Goal: Task Accomplishment & Management: Manage account settings

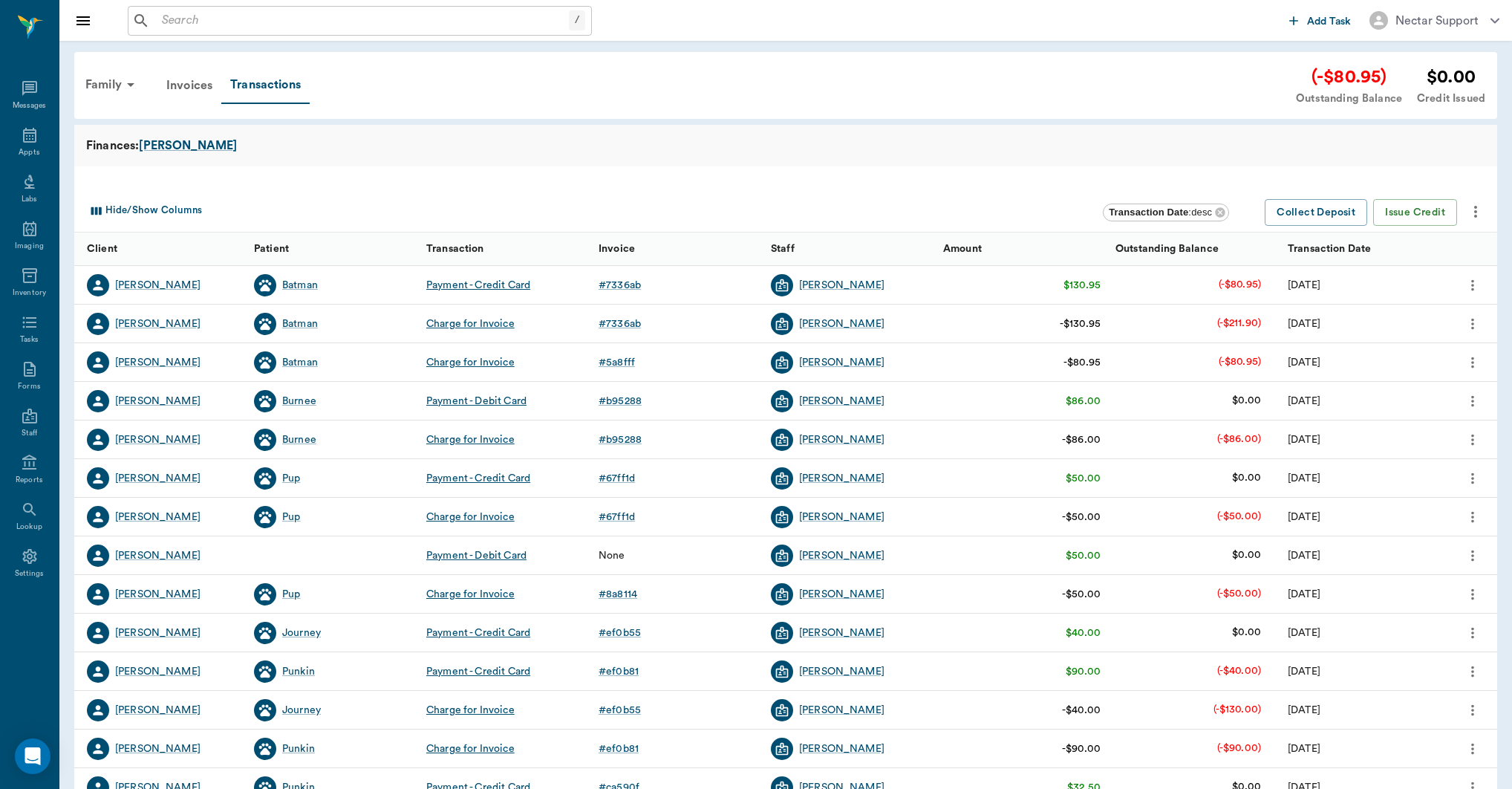
click at [1474, 363] on icon "more" at bounding box center [1472, 362] width 16 height 18
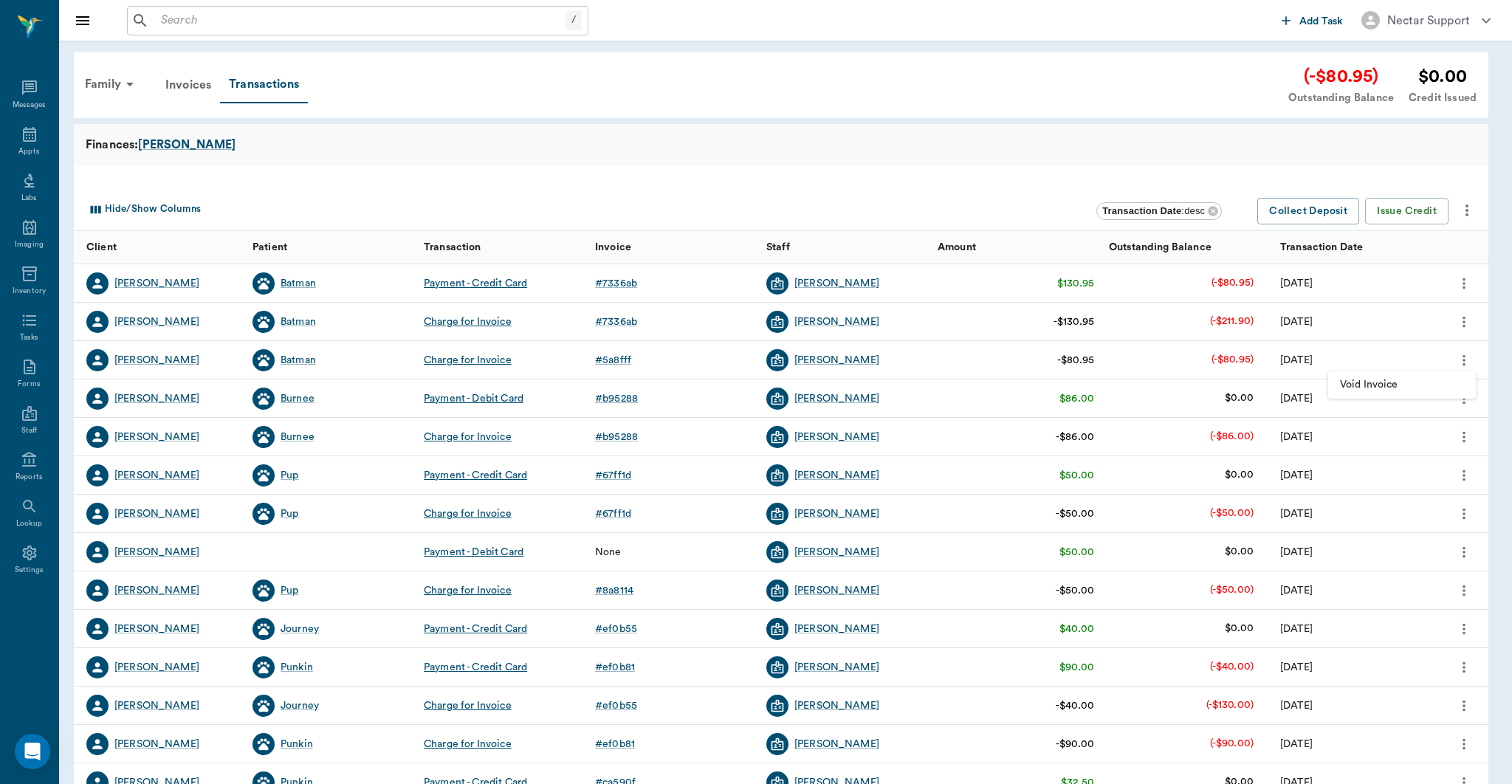
click at [1463, 355] on div at bounding box center [756, 392] width 1512 height 784
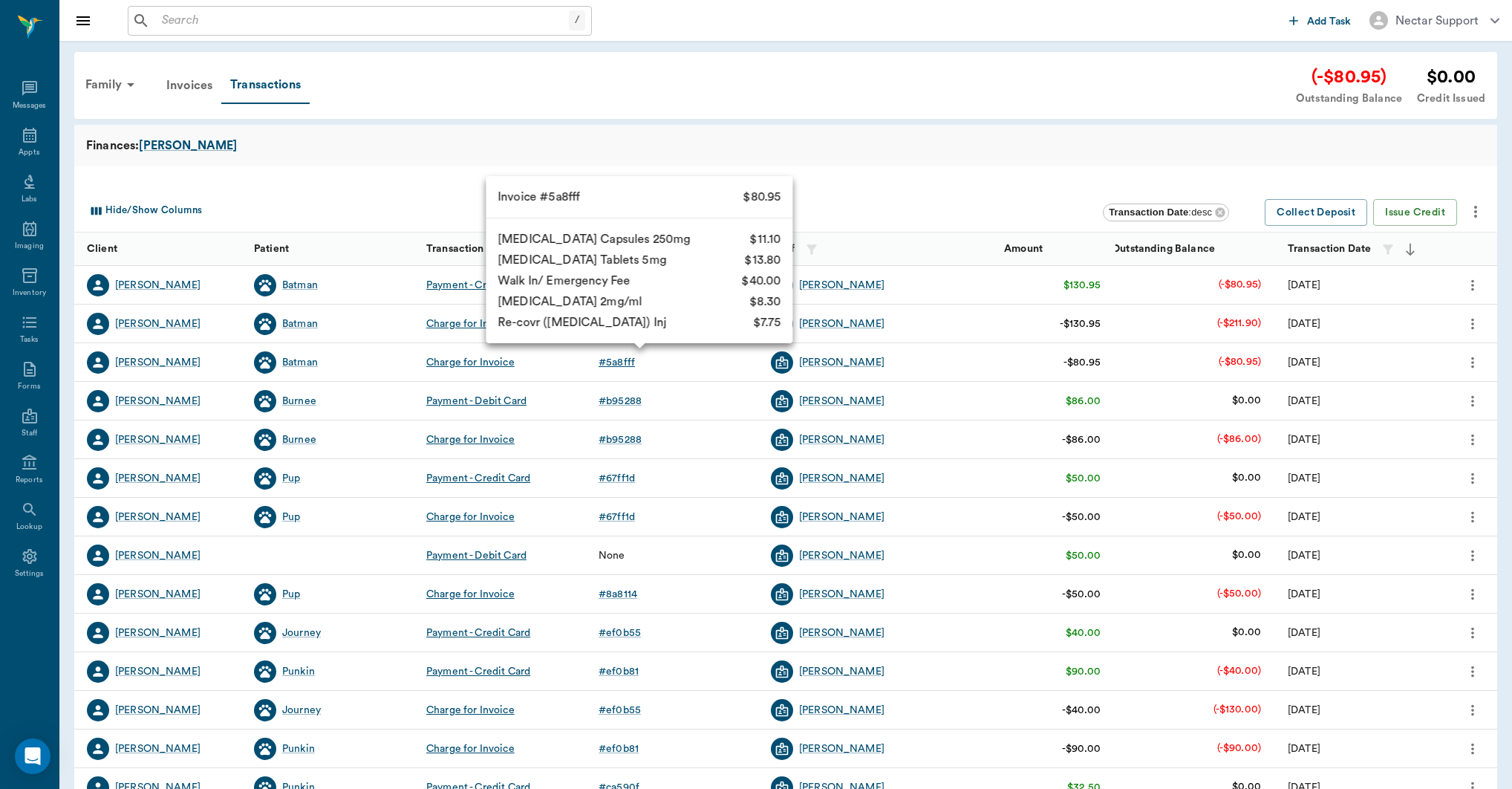
click at [621, 356] on div "# 5a8fff" at bounding box center [616, 362] width 36 height 15
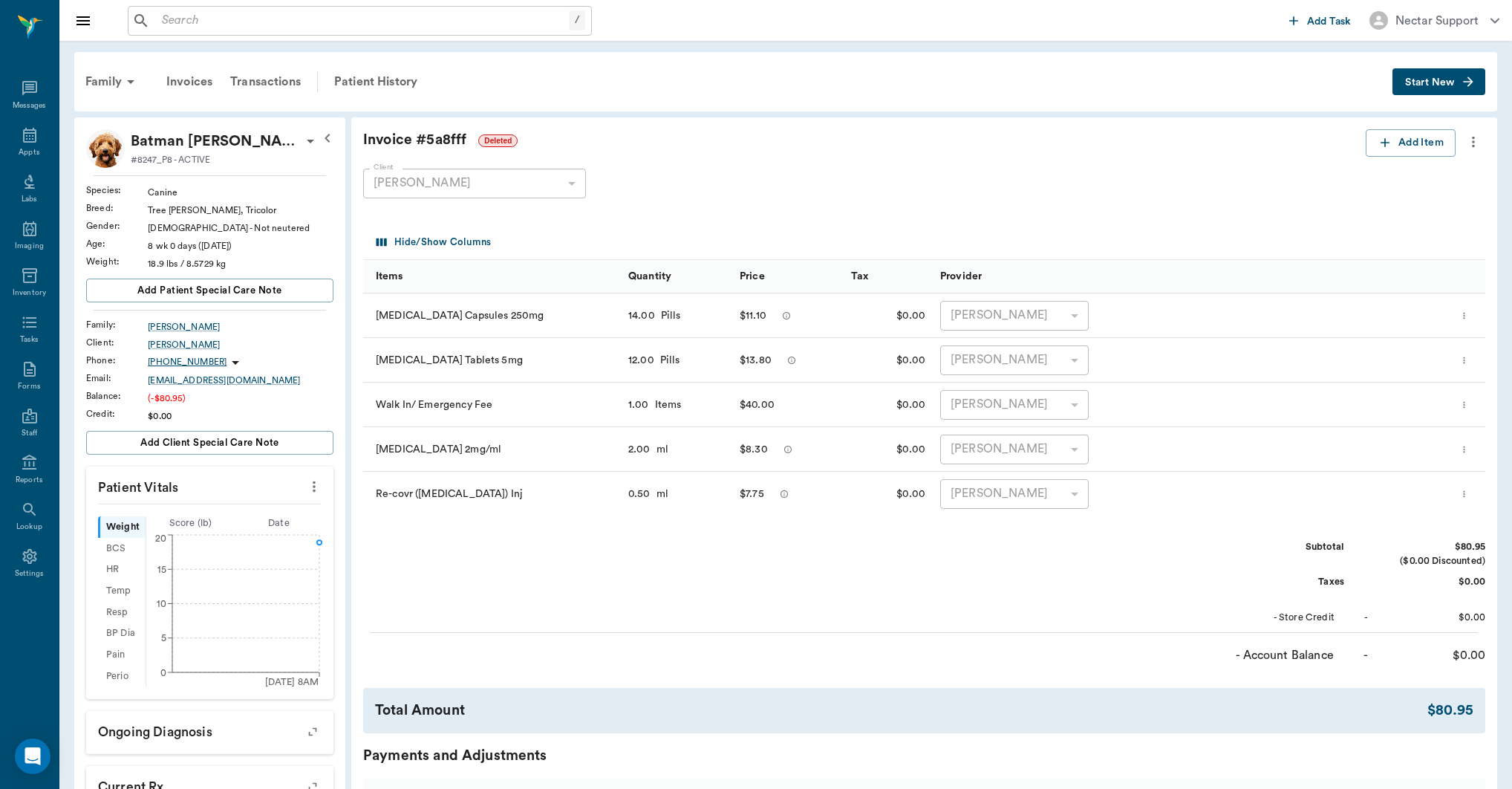
click at [1477, 137] on icon "more" at bounding box center [1473, 141] width 16 height 18
click at [1477, 136] on div at bounding box center [761, 394] width 1521 height 789
